Goal: Task Accomplishment & Management: Manage account settings

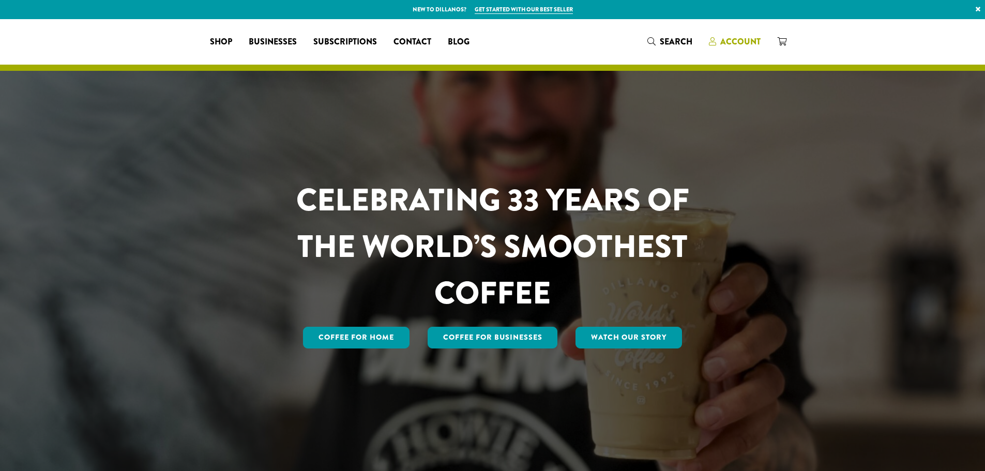
click at [740, 45] on span "Account" at bounding box center [740, 42] width 40 height 12
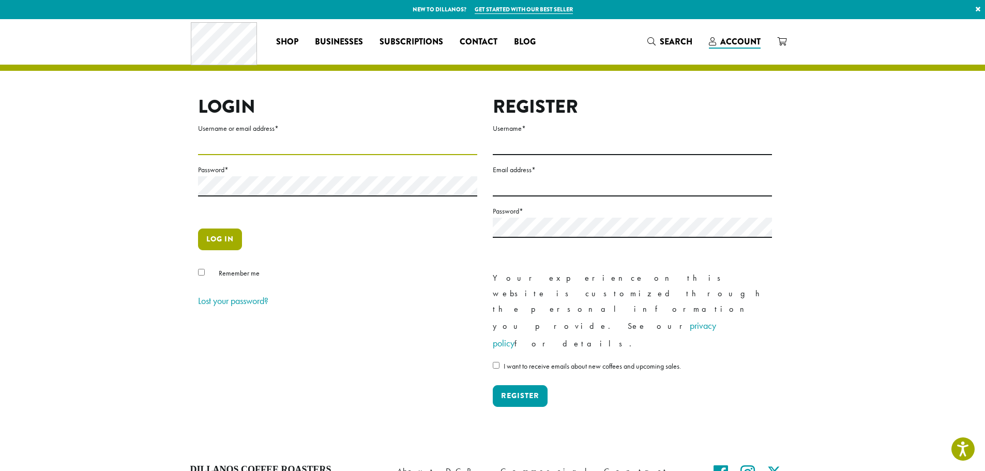
type input "**********"
click at [211, 246] on button "Log in" at bounding box center [220, 240] width 44 height 22
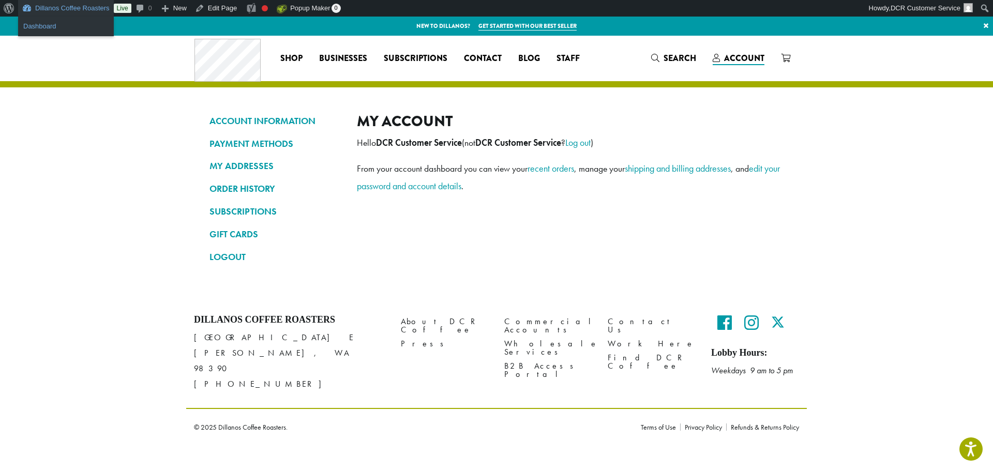
click at [63, 28] on link "Dashboard" at bounding box center [66, 26] width 96 height 13
